Goal: Information Seeking & Learning: Learn about a topic

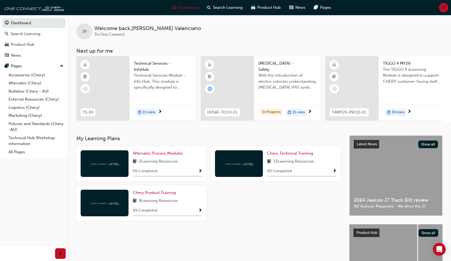
click at [270, 228] on div "My Learning Plans Aftersales Process Modules 2 Learning Resources 0 % Completed…" at bounding box center [212, 217] width 273 height 165
click at [279, 155] on span "Chery Technical Training" at bounding box center [290, 153] width 46 height 5
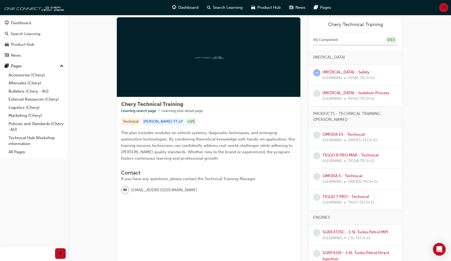
scroll to position [57, 0]
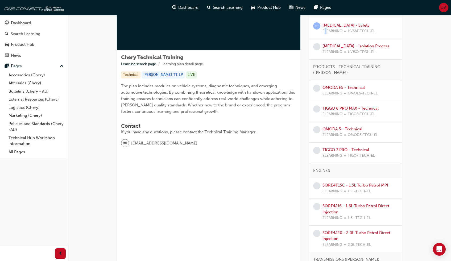
click at [325, 30] on span "ELEARNING" at bounding box center [333, 31] width 20 height 6
click at [317, 26] on span "learningRecordVerb_ATTEMPT-icon" at bounding box center [316, 25] width 7 height 7
click at [337, 25] on link "[MEDICAL_DATA] - Safety" at bounding box center [346, 25] width 47 height 5
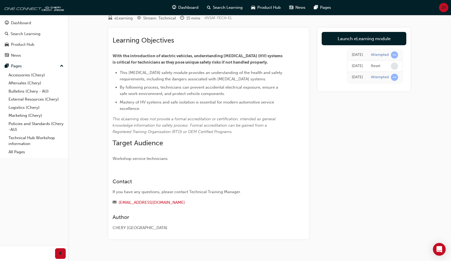
scroll to position [13, 0]
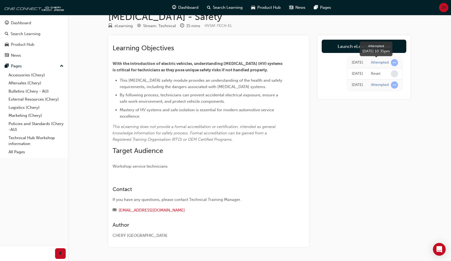
click at [393, 62] on span "learningRecordVerb_ATTEMPT-icon" at bounding box center [394, 62] width 7 height 7
click at [381, 62] on div "Attempted" at bounding box center [380, 62] width 18 height 5
click at [369, 63] on td "Attempted" at bounding box center [384, 62] width 35 height 11
click at [360, 63] on div "[DATE]" at bounding box center [357, 63] width 11 height 6
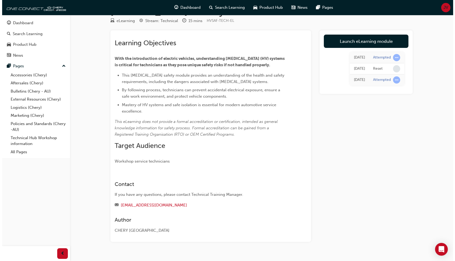
scroll to position [0, 0]
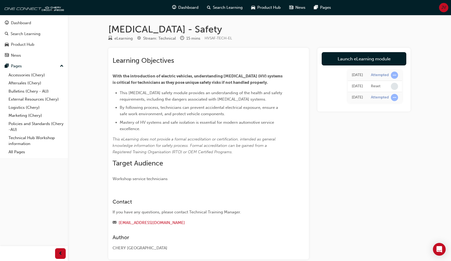
click at [155, 38] on div "Stream: Technical" at bounding box center [159, 38] width 33 height 6
click at [121, 37] on div "eLearning" at bounding box center [123, 38] width 18 height 6
click at [120, 39] on div "eLearning" at bounding box center [123, 38] width 18 height 6
click at [120, 38] on div "eLearning" at bounding box center [123, 38] width 18 height 6
click at [369, 91] on td "Reset" at bounding box center [384, 86] width 35 height 11
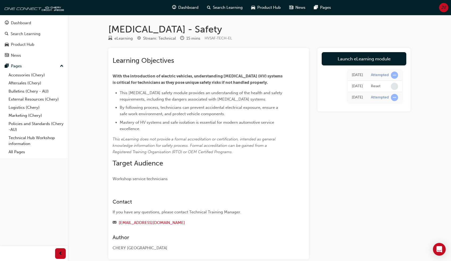
click at [377, 96] on div "Attempted" at bounding box center [380, 97] width 18 height 5
click at [358, 75] on div "[DATE]" at bounding box center [357, 75] width 11 height 6
click at [358, 74] on div "[DATE]" at bounding box center [357, 75] width 11 height 6
click at [365, 59] on link "Launch eLearning module" at bounding box center [364, 58] width 85 height 13
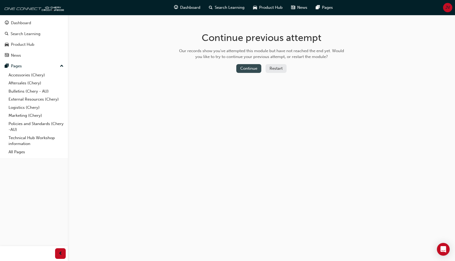
click at [246, 68] on button "Continue" at bounding box center [248, 68] width 25 height 9
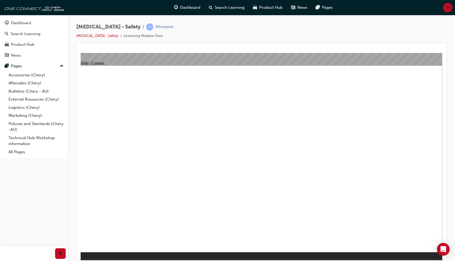
drag, startPoint x: 411, startPoint y: 218, endPoint x: 332, endPoint y: 102, distance: 140.4
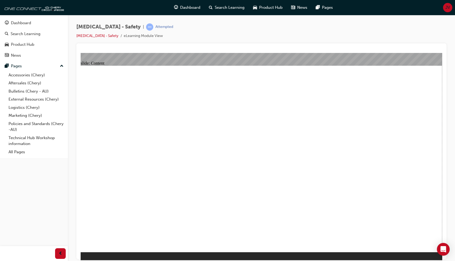
drag, startPoint x: 114, startPoint y: 175, endPoint x: 120, endPoint y: 180, distance: 7.4
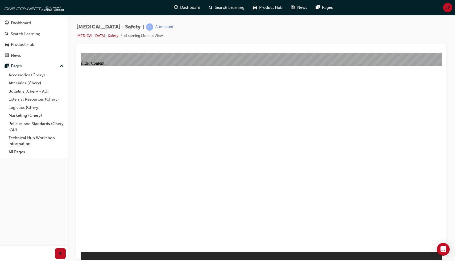
drag, startPoint x: 381, startPoint y: 102, endPoint x: 386, endPoint y: 102, distance: 5.3
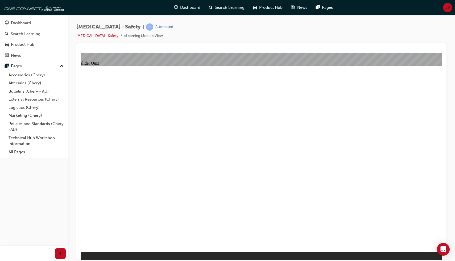
radio input "true"
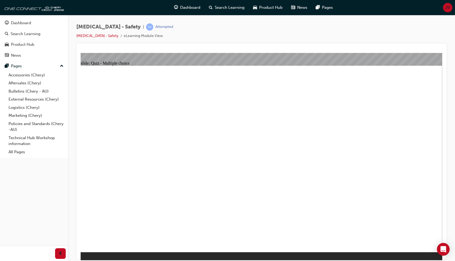
radio input "true"
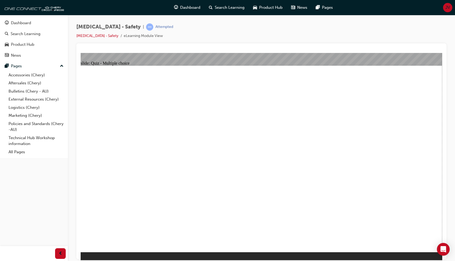
radio input "true"
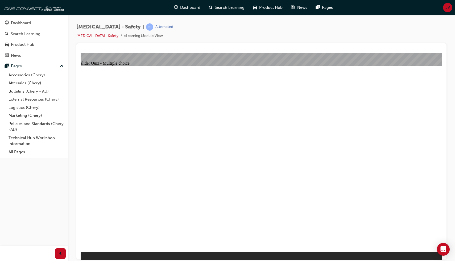
radio input "true"
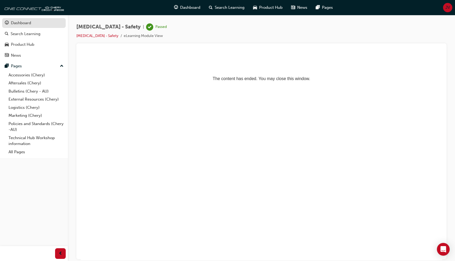
click at [29, 25] on div "Dashboard" at bounding box center [21, 23] width 20 height 6
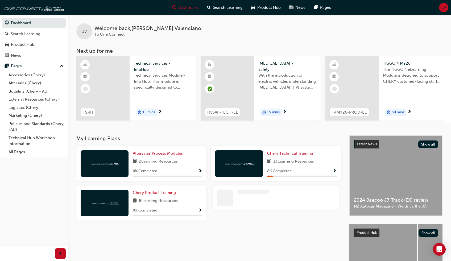
click at [277, 170] on div "8 % Completed" at bounding box center [301, 171] width 69 height 7
click at [221, 163] on div at bounding box center [239, 163] width 48 height 27
click at [283, 155] on span "Chery Technical Training" at bounding box center [290, 153] width 46 height 5
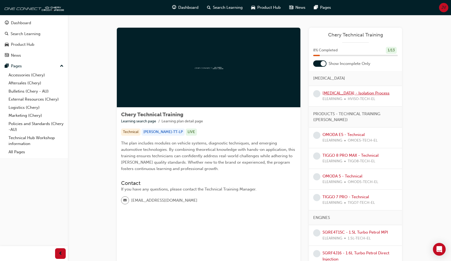
click at [353, 92] on link "[MEDICAL_DATA] - Isolation Process" at bounding box center [356, 93] width 67 height 5
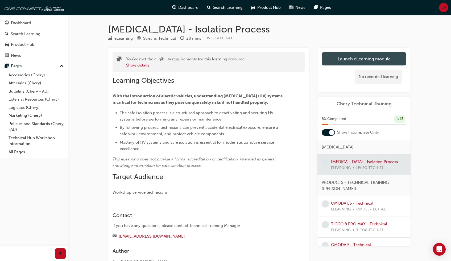
click at [341, 60] on link "Launch eLearning module" at bounding box center [364, 58] width 85 height 13
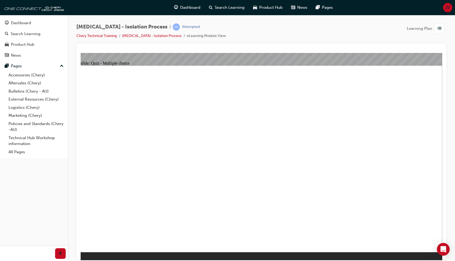
radio input "true"
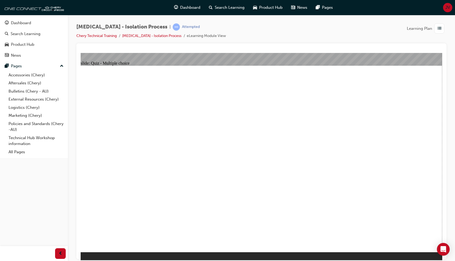
radio input "true"
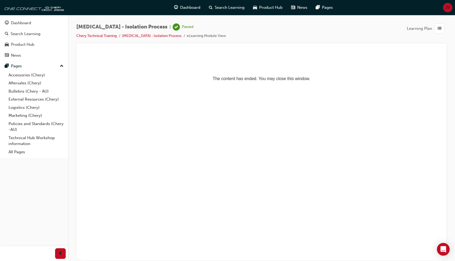
click at [439, 28] on span "list-icon" at bounding box center [440, 28] width 4 height 7
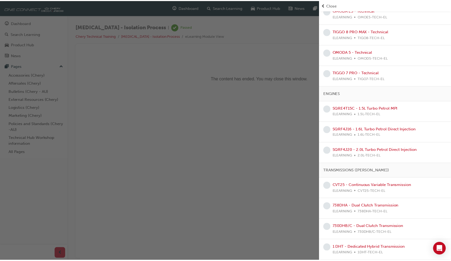
scroll to position [19, 0]
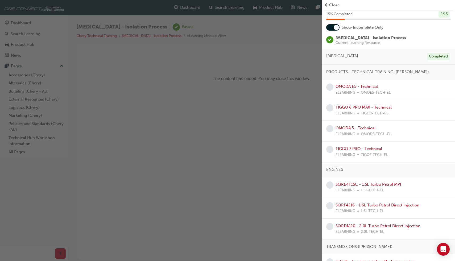
click at [312, 80] on div "button" at bounding box center [161, 130] width 322 height 261
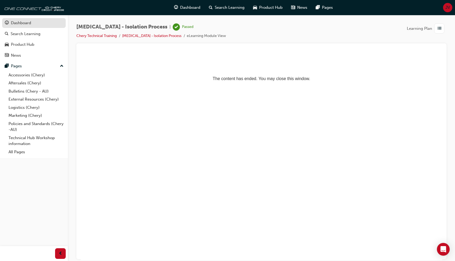
click at [18, 21] on div "Dashboard" at bounding box center [21, 23] width 20 height 6
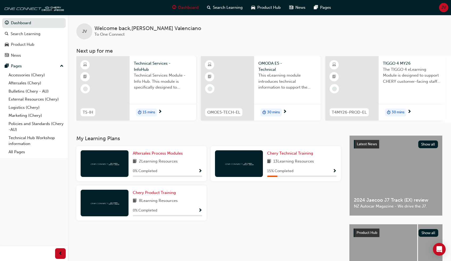
click at [111, 161] on div at bounding box center [105, 163] width 48 height 27
click at [158, 156] on span "Aftersales Process Modules" at bounding box center [158, 153] width 50 height 5
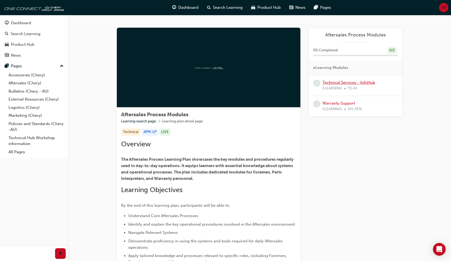
click at [347, 81] on link "Technical Services - InfoHub" at bounding box center [349, 82] width 53 height 5
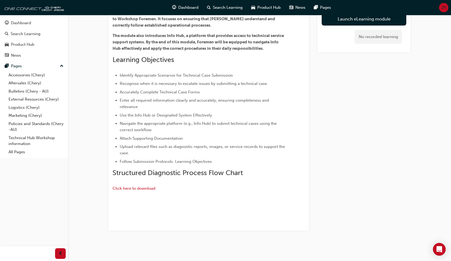
scroll to position [154, 0]
click at [141, 186] on span "Click here to download" at bounding box center [134, 188] width 43 height 5
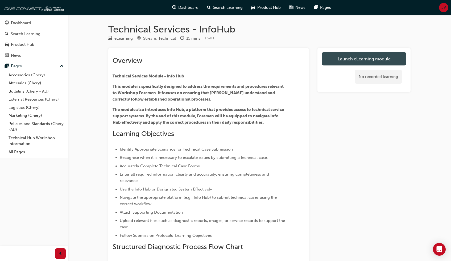
click at [355, 63] on link "Launch eLearning module" at bounding box center [364, 58] width 85 height 13
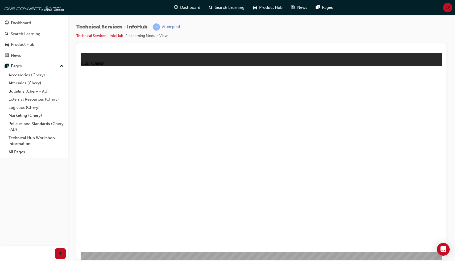
drag, startPoint x: 257, startPoint y: 149, endPoint x: 256, endPoint y: 146, distance: 2.8
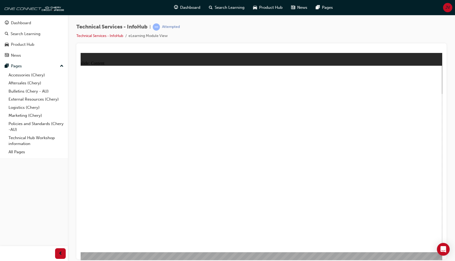
drag, startPoint x: 421, startPoint y: 84, endPoint x: 425, endPoint y: 85, distance: 4.1
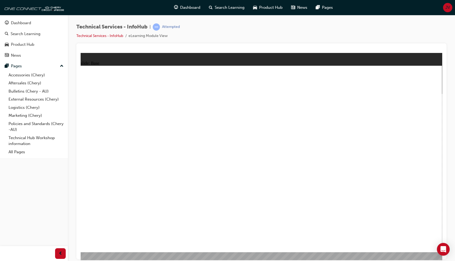
click at [441, 54] on div "slide: Content - Group 1 Rectangle 1 Rectangle 1 Strategy Based Diagnostic Flow…" at bounding box center [262, 156] width 362 height 207
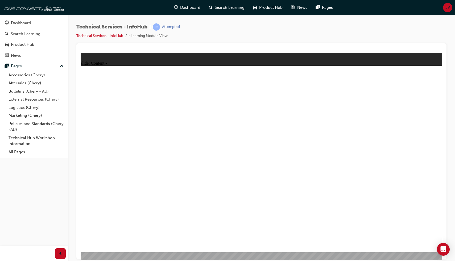
drag, startPoint x: 431, startPoint y: 71, endPoint x: 437, endPoint y: 67, distance: 7.0
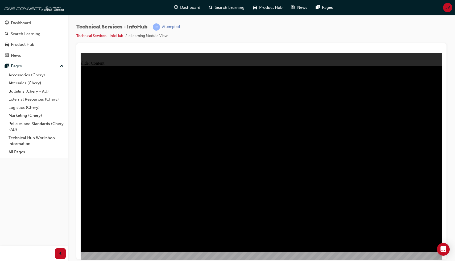
drag, startPoint x: 395, startPoint y: 92, endPoint x: 391, endPoint y: 189, distance: 97.2
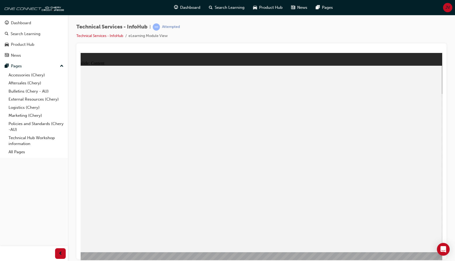
drag, startPoint x: 410, startPoint y: 97, endPoint x: 403, endPoint y: 122, distance: 25.5
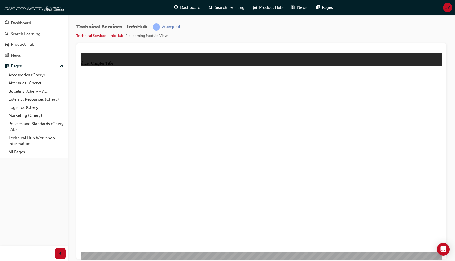
radio input "true"
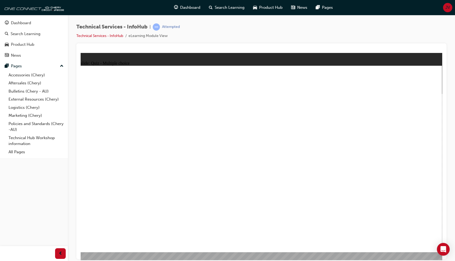
radio input "true"
drag, startPoint x: 242, startPoint y: 146, endPoint x: 271, endPoint y: 138, distance: 29.7
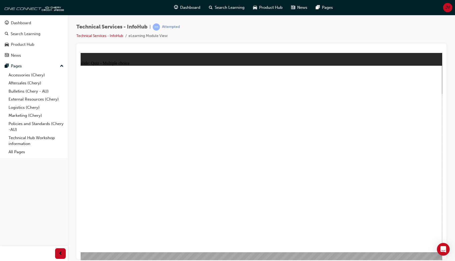
radio input "true"
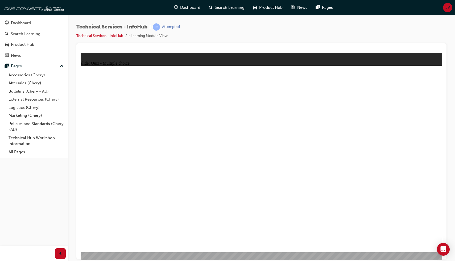
radio input "true"
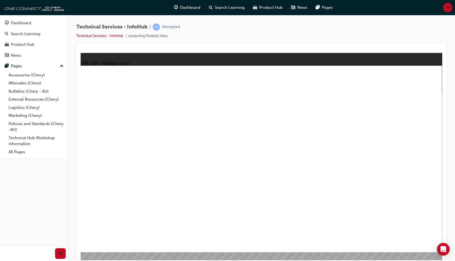
radio input "true"
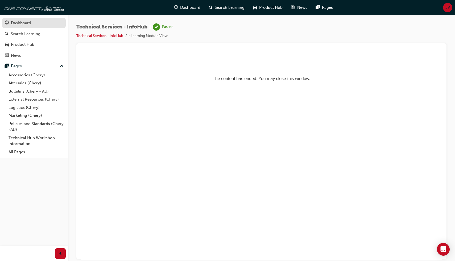
click at [27, 21] on div "Dashboard" at bounding box center [21, 23] width 20 height 6
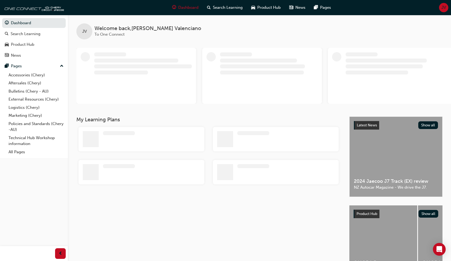
click at [447, 8] on div "JV" at bounding box center [443, 7] width 9 height 9
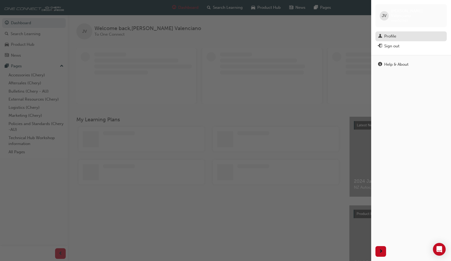
click at [389, 33] on div "Profile" at bounding box center [390, 36] width 12 height 6
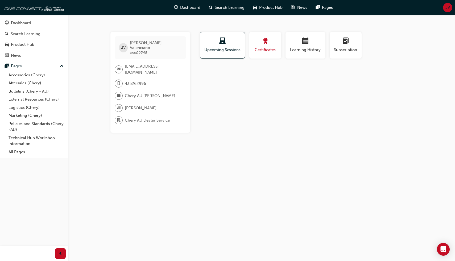
click at [261, 46] on div "Certificates" at bounding box center [265, 45] width 24 height 15
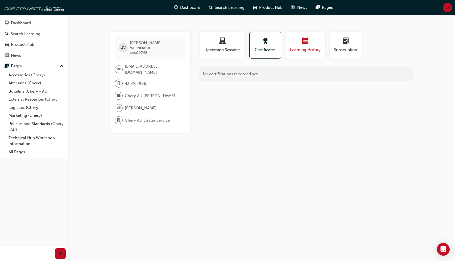
click at [304, 46] on div "Learning History" at bounding box center [306, 45] width 32 height 15
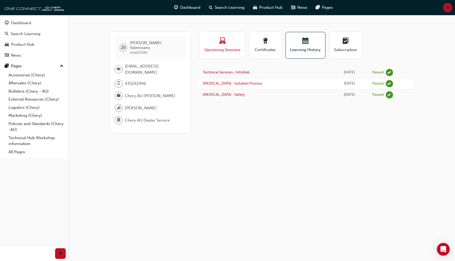
click at [219, 49] on span "Upcoming Sessions" at bounding box center [222, 50] width 37 height 6
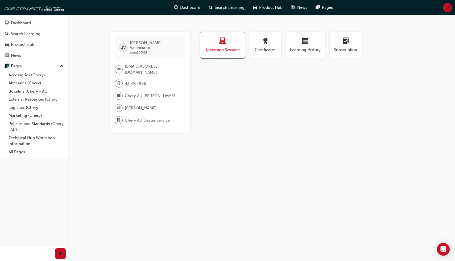
click at [220, 51] on span "Upcoming Sessions" at bounding box center [222, 50] width 37 height 6
click at [21, 140] on link "Technical Hub Workshop information" at bounding box center [35, 141] width 59 height 14
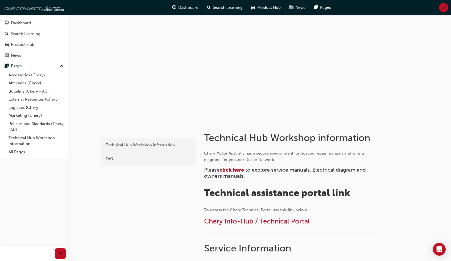
click at [232, 172] on span "click here" at bounding box center [232, 170] width 24 height 6
click at [24, 46] on div "Product Hub" at bounding box center [22, 45] width 23 height 6
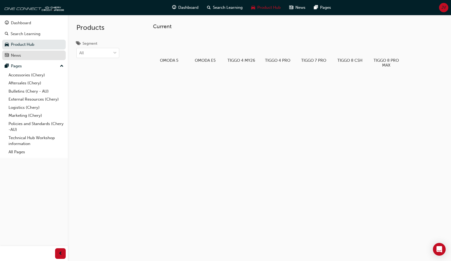
click at [16, 55] on div "News" at bounding box center [16, 55] width 10 height 6
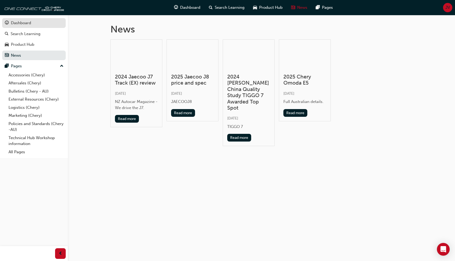
click at [17, 26] on div "Dashboard" at bounding box center [21, 23] width 20 height 6
